Goal: Task Accomplishment & Management: Manage account settings

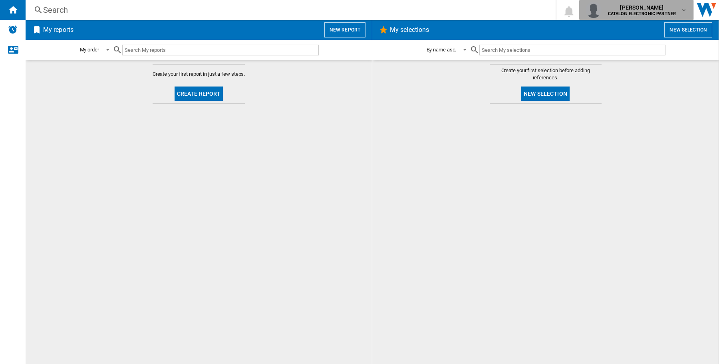
click at [660, 12] on b "CATALOG ELECTRONIC PARTNER" at bounding box center [642, 13] width 68 height 5
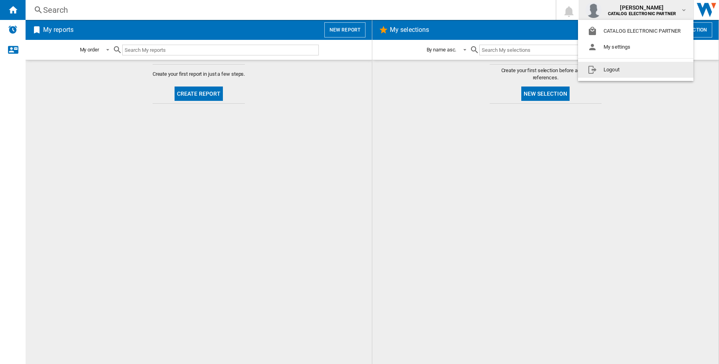
drag, startPoint x: 649, startPoint y: 75, endPoint x: 645, endPoint y: 74, distance: 4.1
click at [648, 75] on button "Logout" at bounding box center [635, 70] width 115 height 16
